Goal: Task Accomplishment & Management: Manage account settings

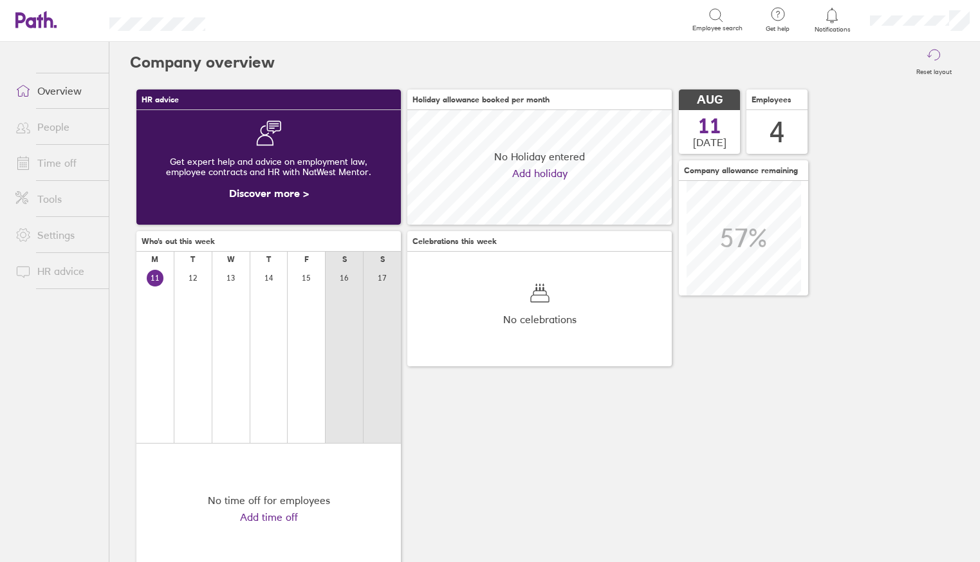
scroll to position [115, 264]
click at [64, 163] on link "Time off" at bounding box center [57, 163] width 104 height 26
